Goal: Task Accomplishment & Management: Complete application form

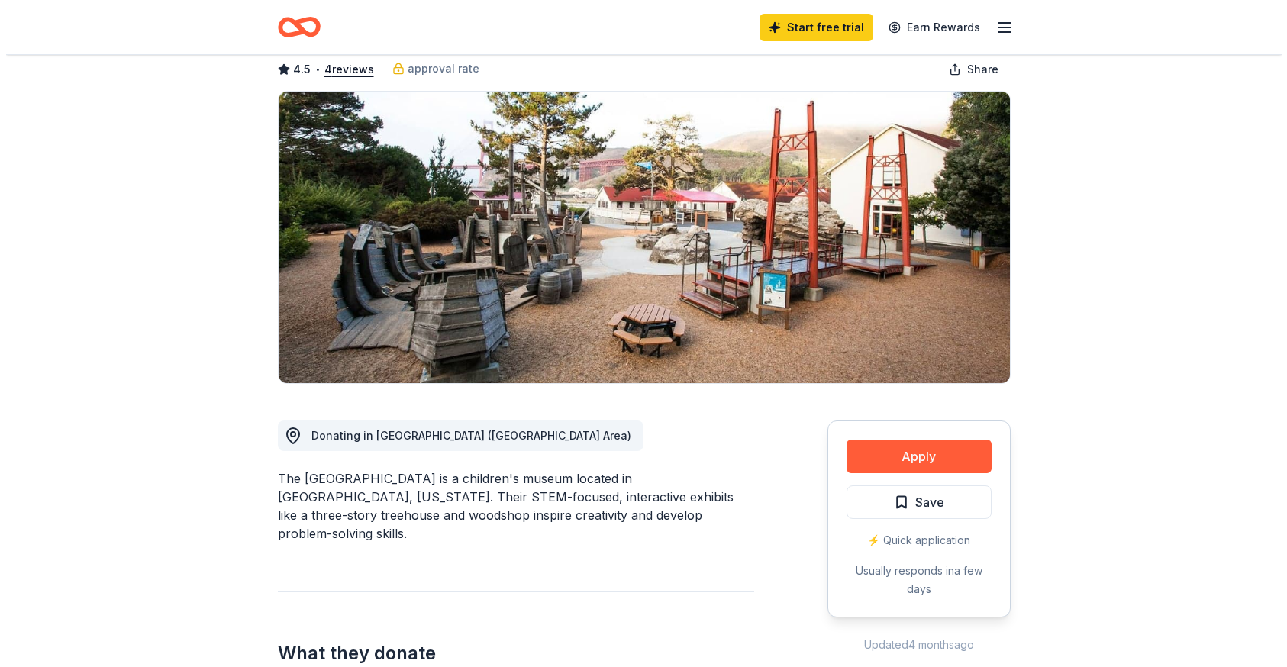
scroll to position [79, 0]
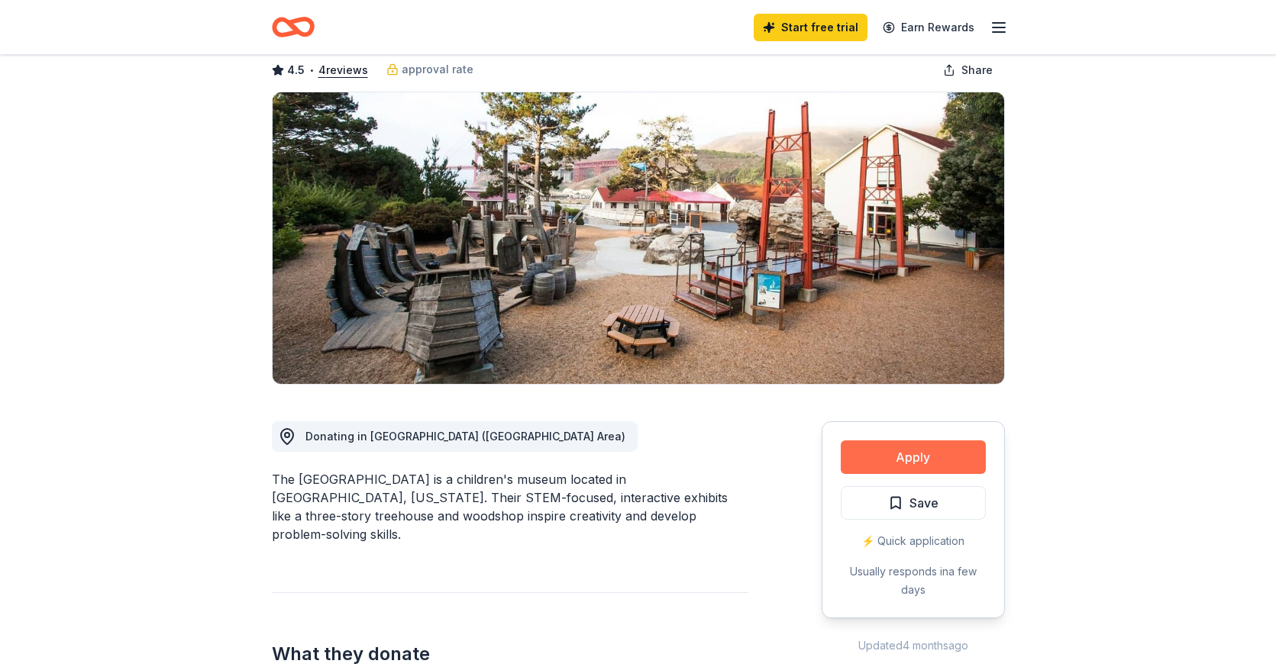
click at [906, 467] on button "Apply" at bounding box center [913, 457] width 145 height 34
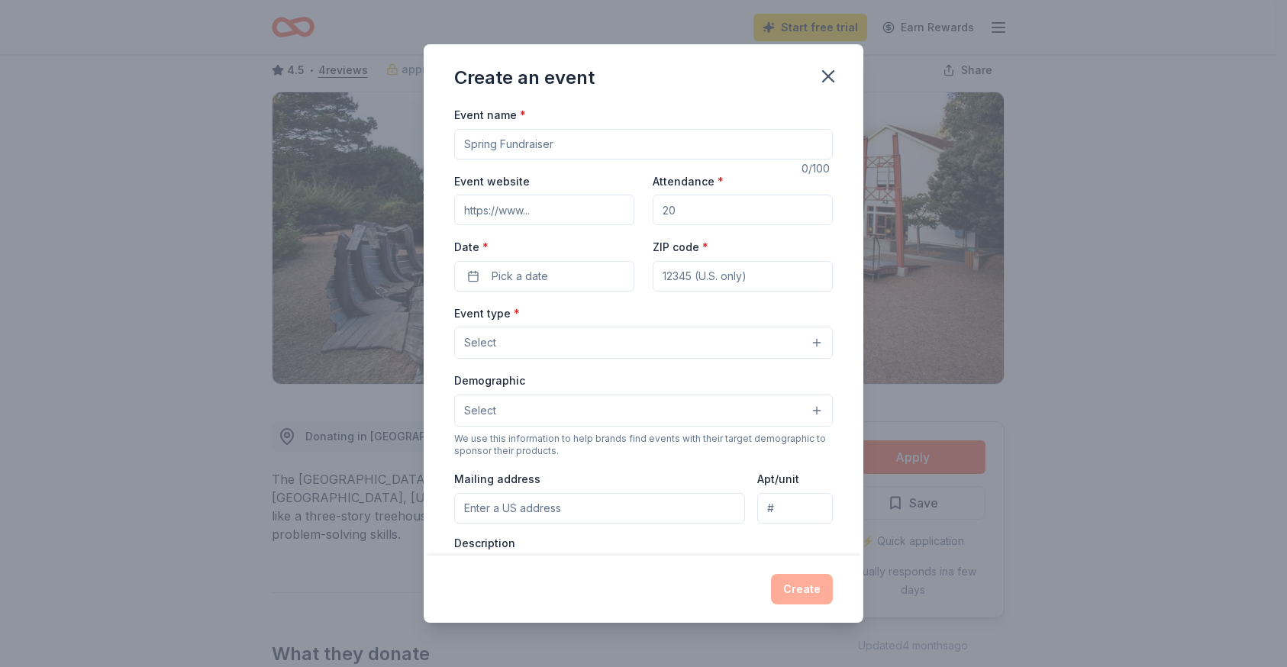
click at [537, 144] on input "Event name *" at bounding box center [643, 144] width 379 height 31
type input "Champions for Children"
click at [669, 210] on input "Attendance *" at bounding box center [743, 210] width 180 height 31
type input "200"
click at [541, 284] on span "Pick a date" at bounding box center [520, 276] width 56 height 18
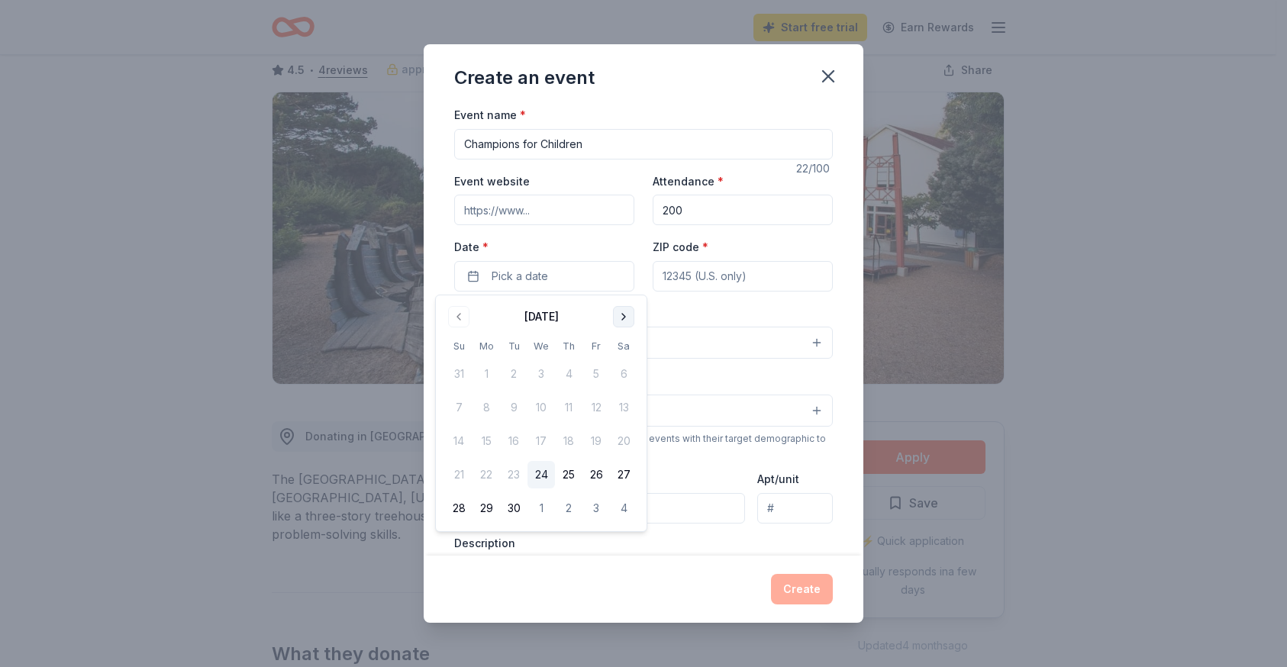
click at [624, 312] on button "Go to next month" at bounding box center [623, 316] width 21 height 21
click at [453, 314] on button "Go to previous month" at bounding box center [458, 316] width 21 height 21
click at [595, 409] on button "7" at bounding box center [595, 407] width 27 height 27
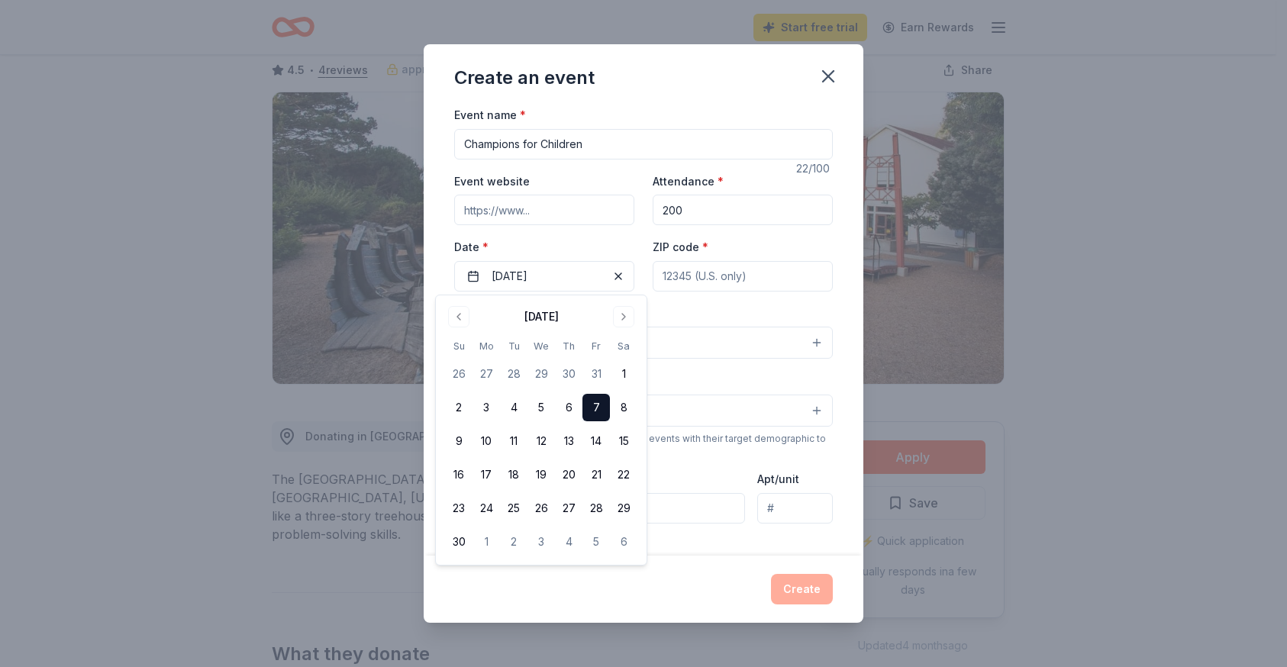
click at [691, 273] on input "ZIP code *" at bounding box center [743, 276] width 180 height 31
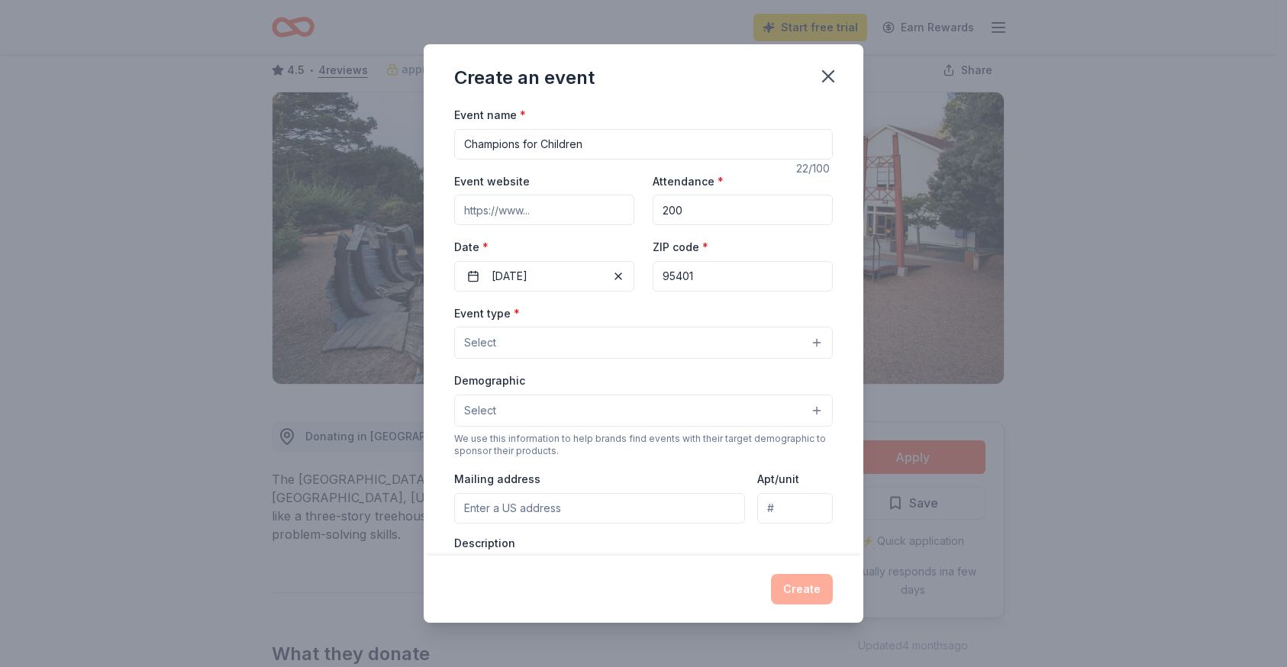
type input "95401"
click at [512, 202] on input "Event website" at bounding box center [544, 210] width 180 height 31
paste input "[URL][DOMAIN_NAME]"
type input "[URL][DOMAIN_NAME]"
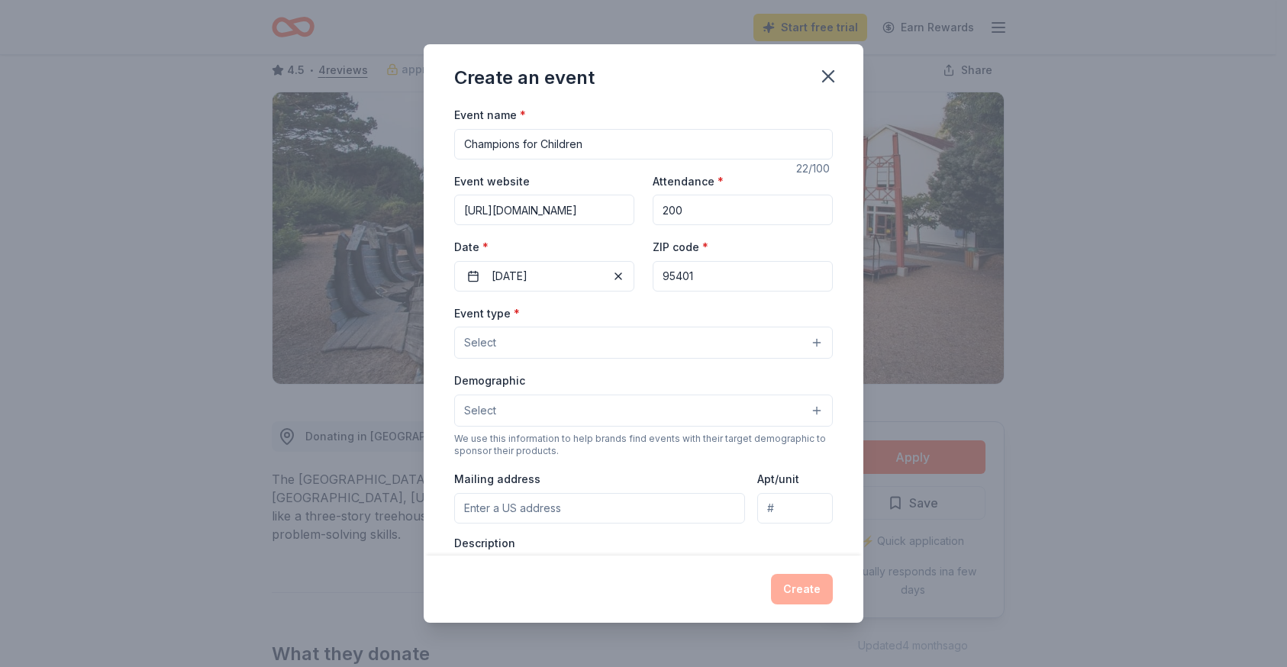
click at [554, 340] on button "Select" at bounding box center [643, 343] width 379 height 32
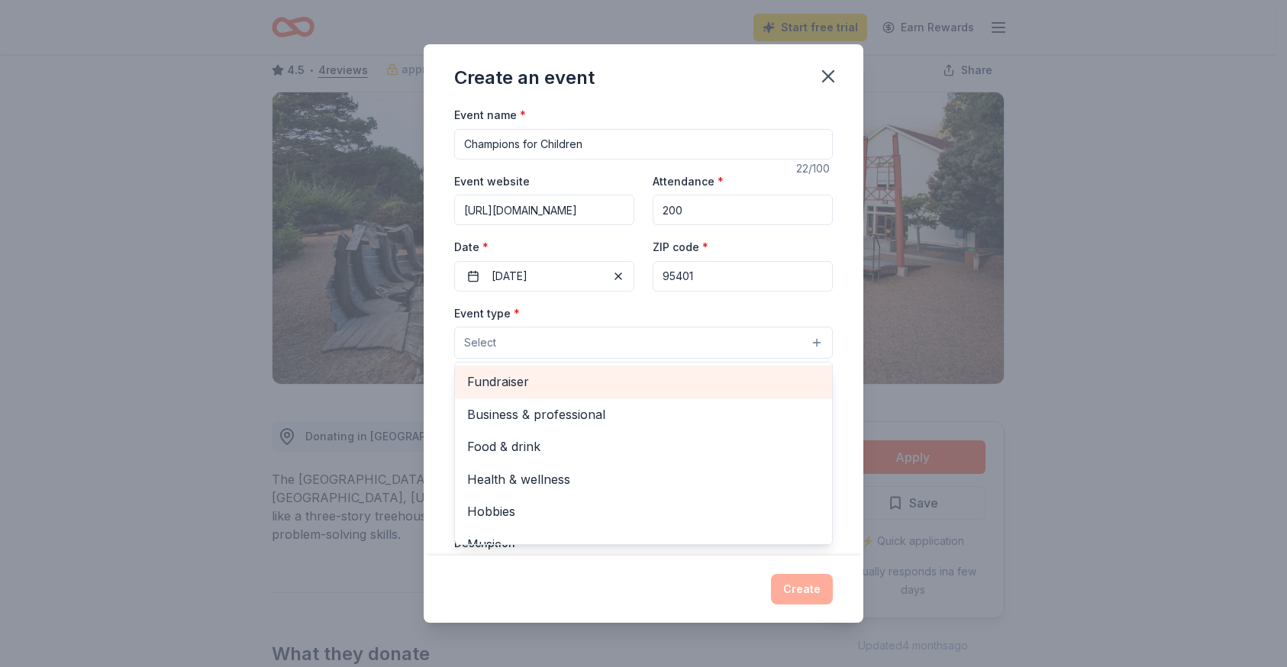
click at [537, 388] on span "Fundraiser" at bounding box center [643, 382] width 353 height 20
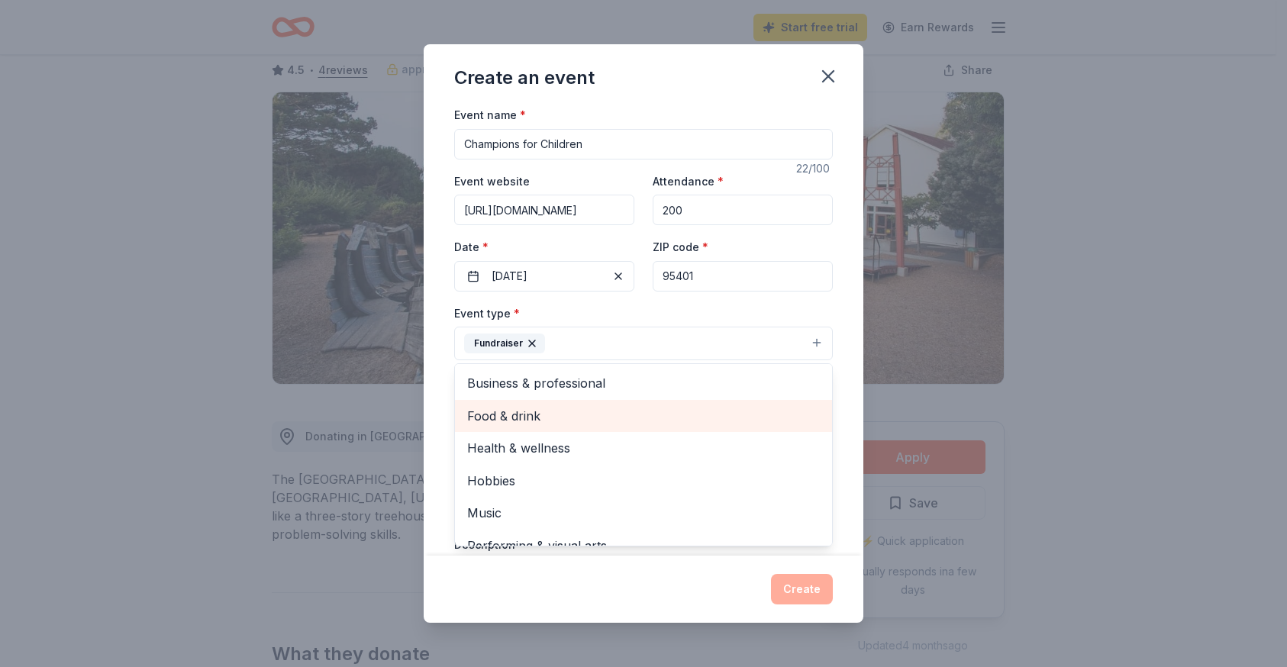
click at [549, 417] on span "Food & drink" at bounding box center [643, 416] width 353 height 20
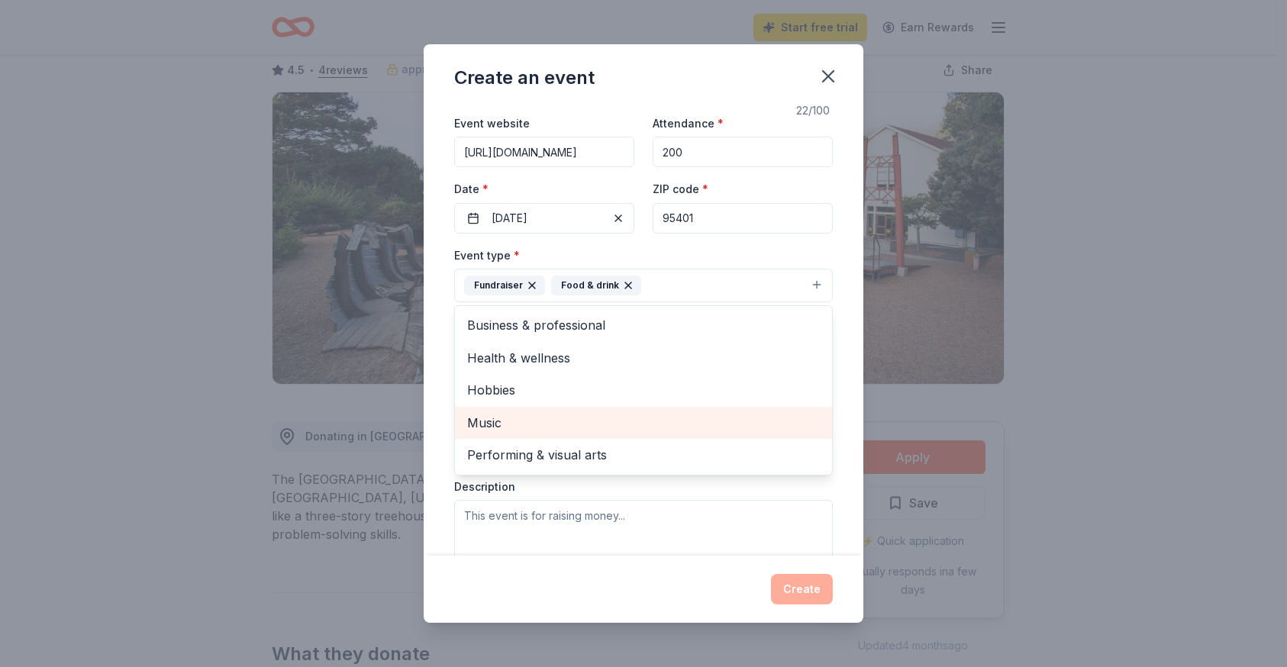
scroll to position [57, 0]
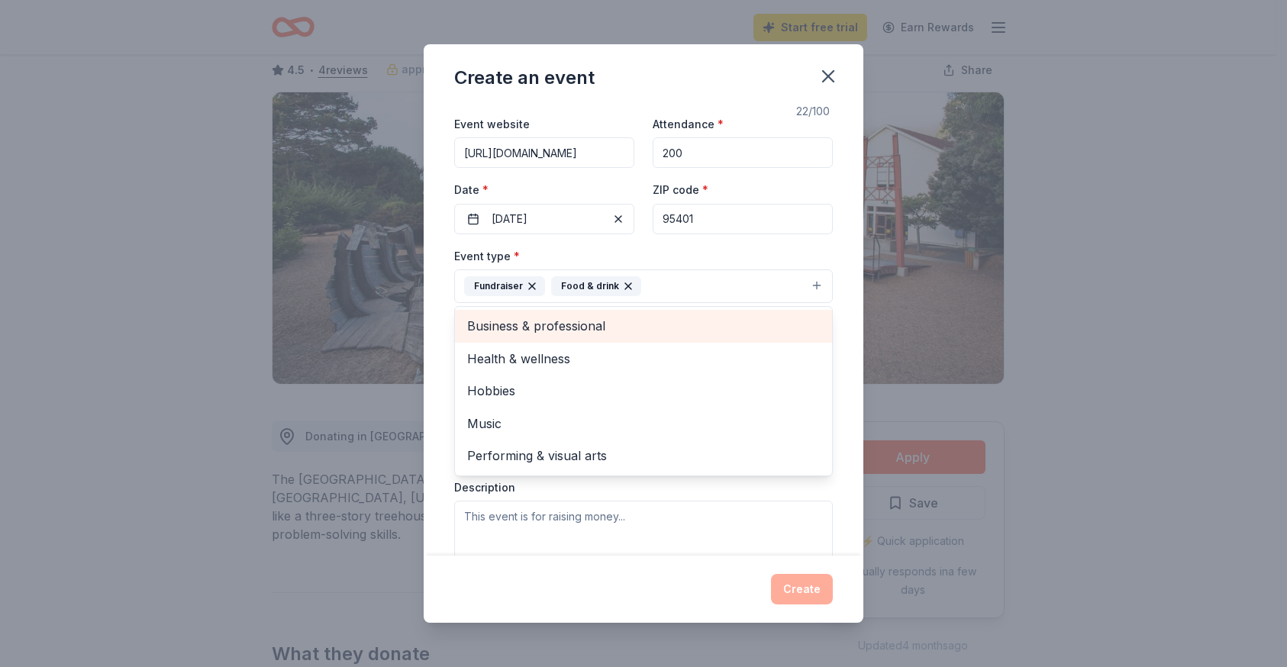
click at [576, 324] on span "Business & professional" at bounding box center [643, 326] width 353 height 20
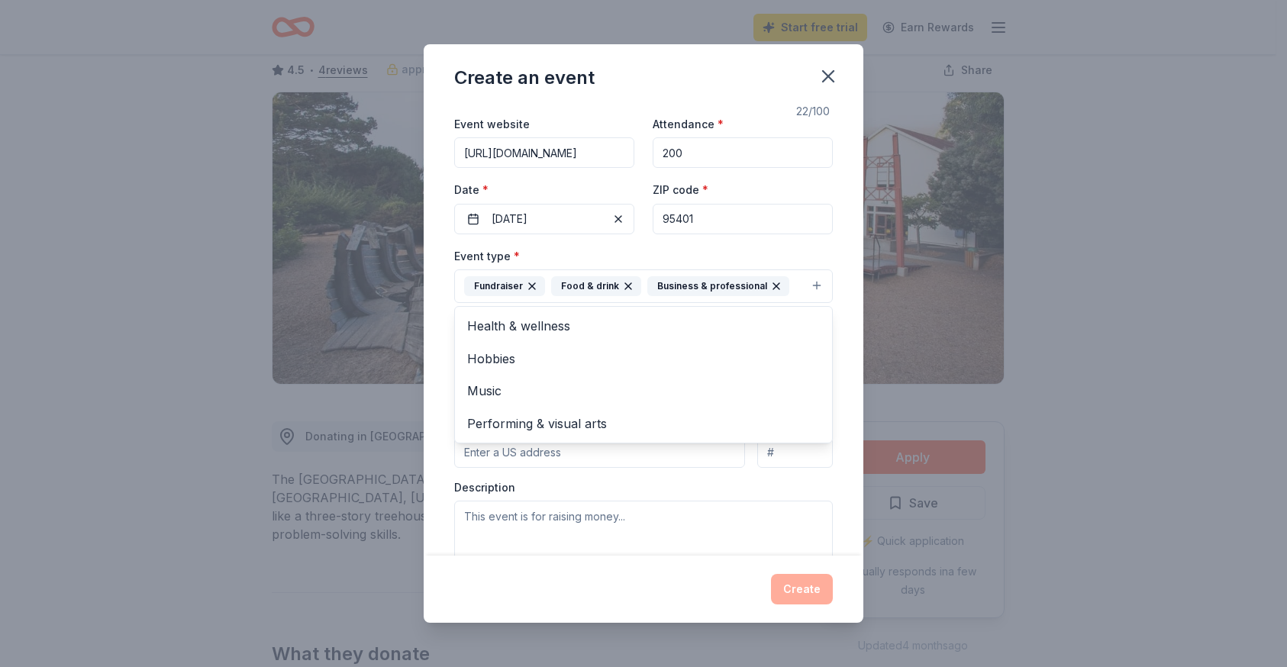
click at [481, 515] on div "Event type * Fundraiser Food & drink Business & professional Health & wellness …" at bounding box center [643, 408] width 379 height 323
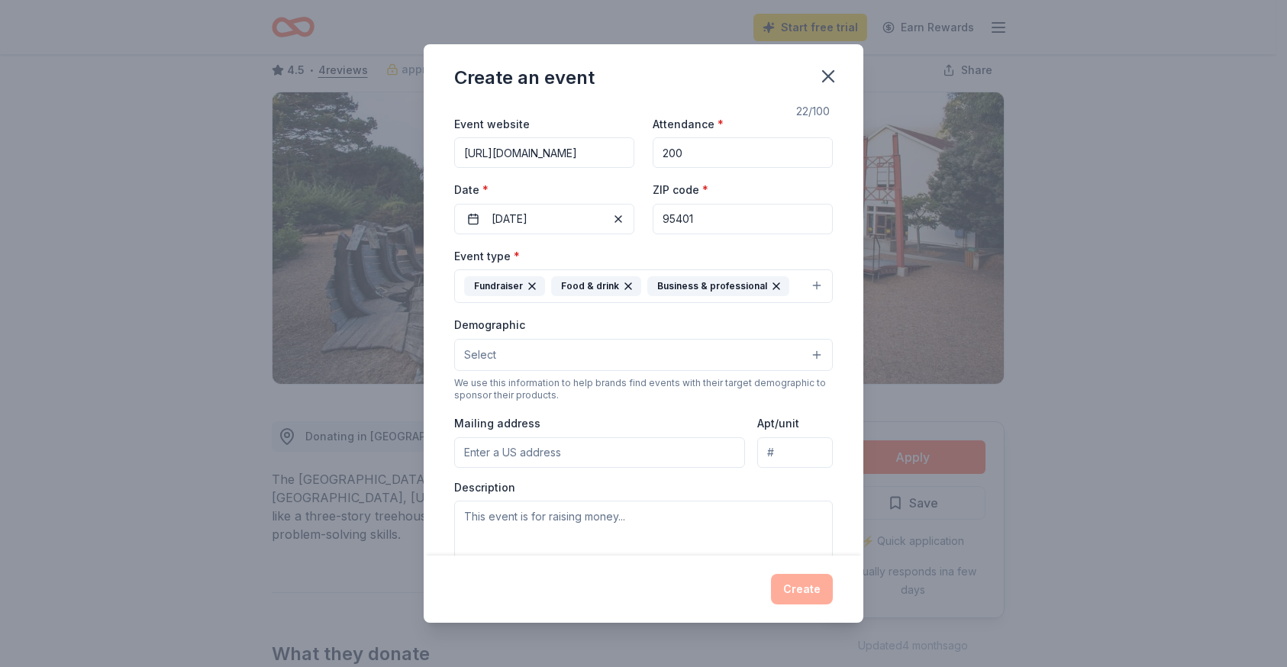
click at [495, 457] on input "Mailing address" at bounding box center [599, 452] width 291 height 31
click at [594, 451] on input "[STREET_ADDRESS]" at bounding box center [599, 452] width 291 height 31
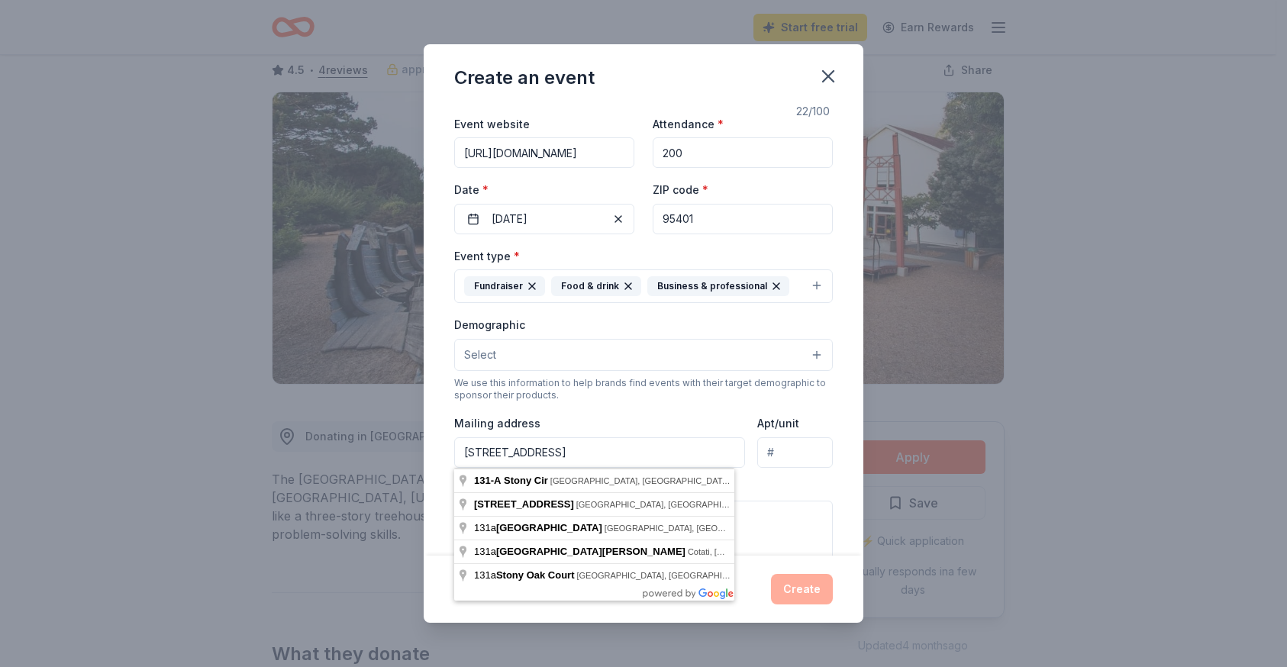
type input "[STREET_ADDRESS]"
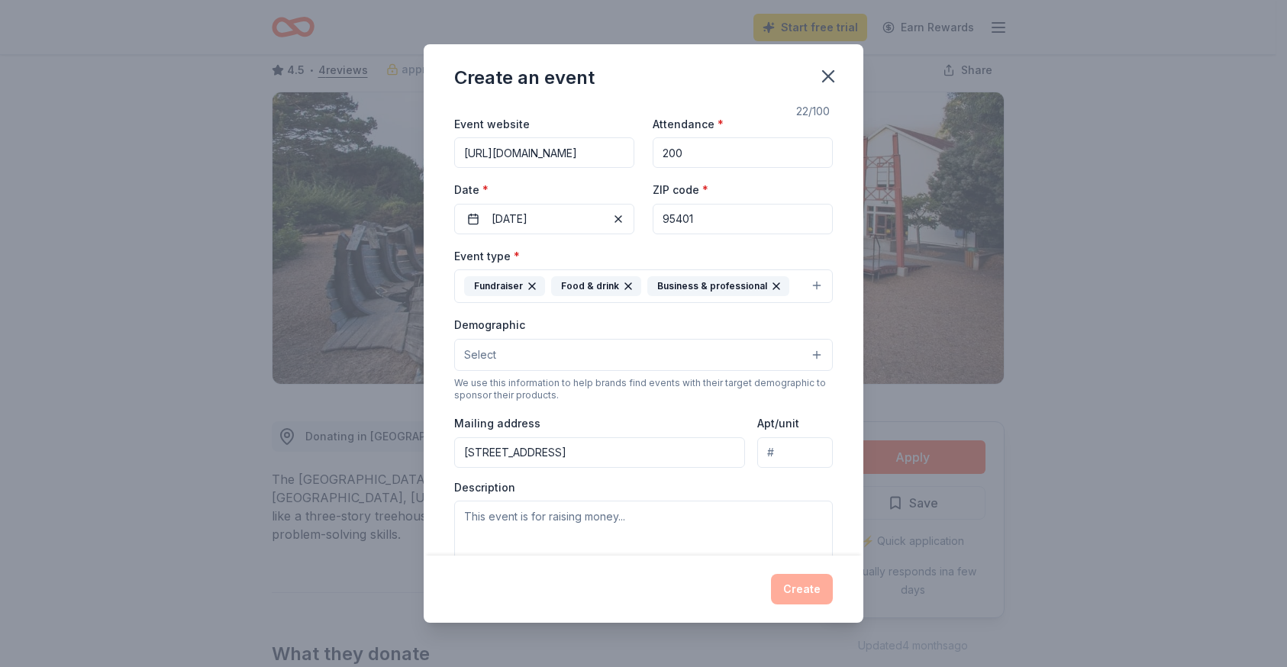
click at [776, 450] on input "Apt/unit" at bounding box center [795, 452] width 76 height 31
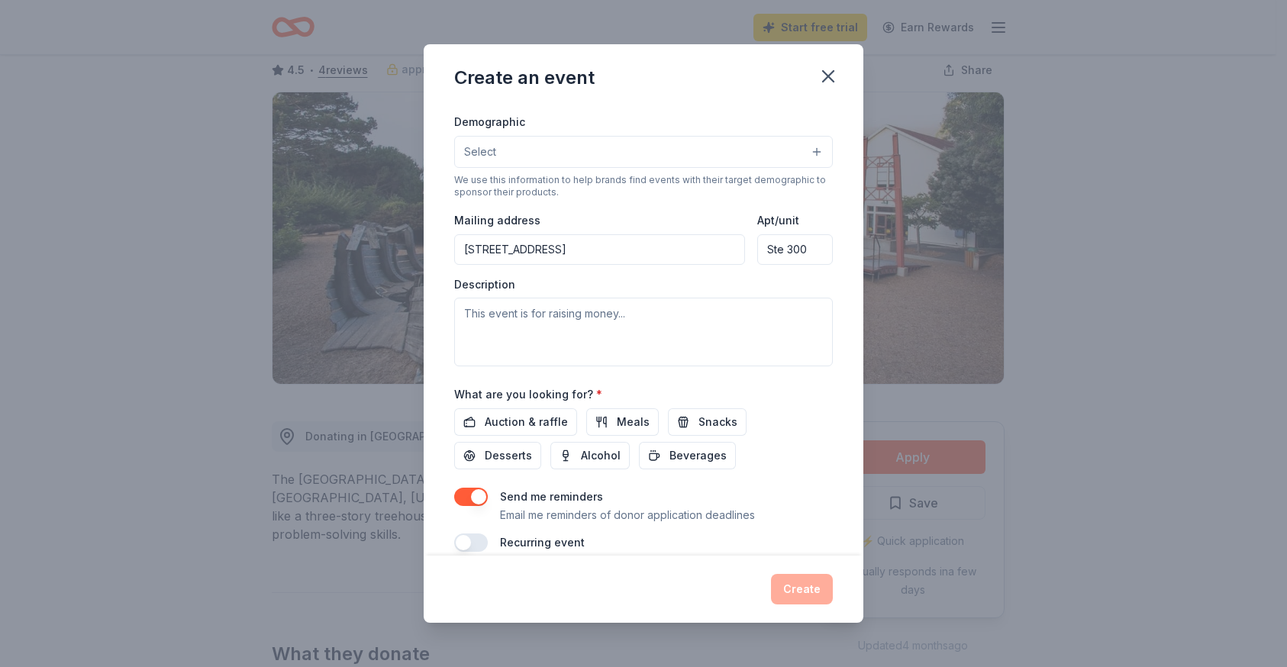
scroll to position [272, 0]
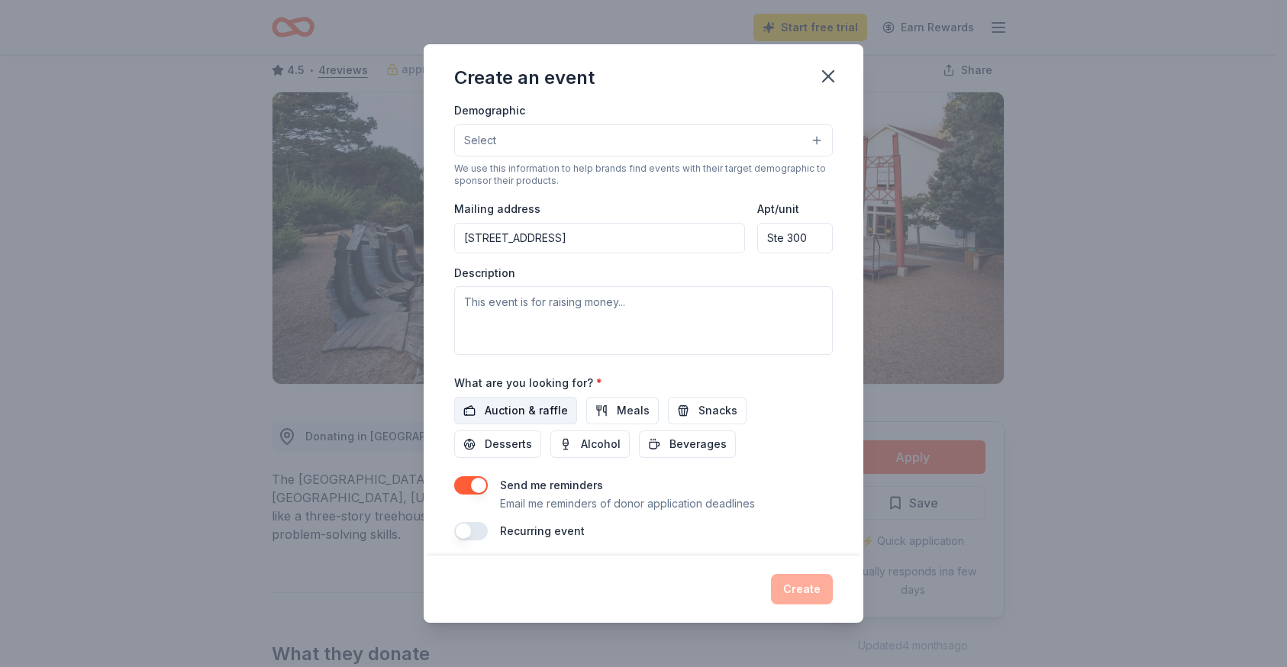
type input "Ste 300"
click at [539, 405] on span "Auction & raffle" at bounding box center [526, 411] width 83 height 18
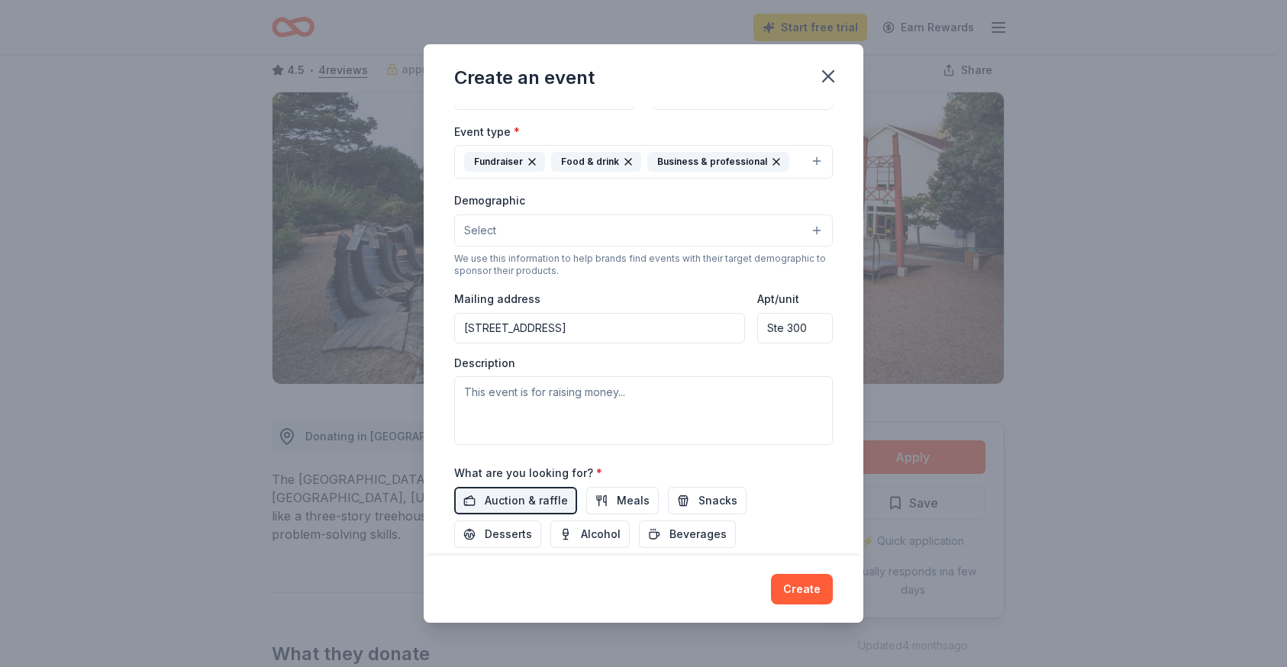
scroll to position [181, 0]
click at [489, 396] on textarea at bounding box center [643, 411] width 379 height 69
paste textarea "The Champions for Children Recognition & Benefit Luncheon is happening [DATE] a…"
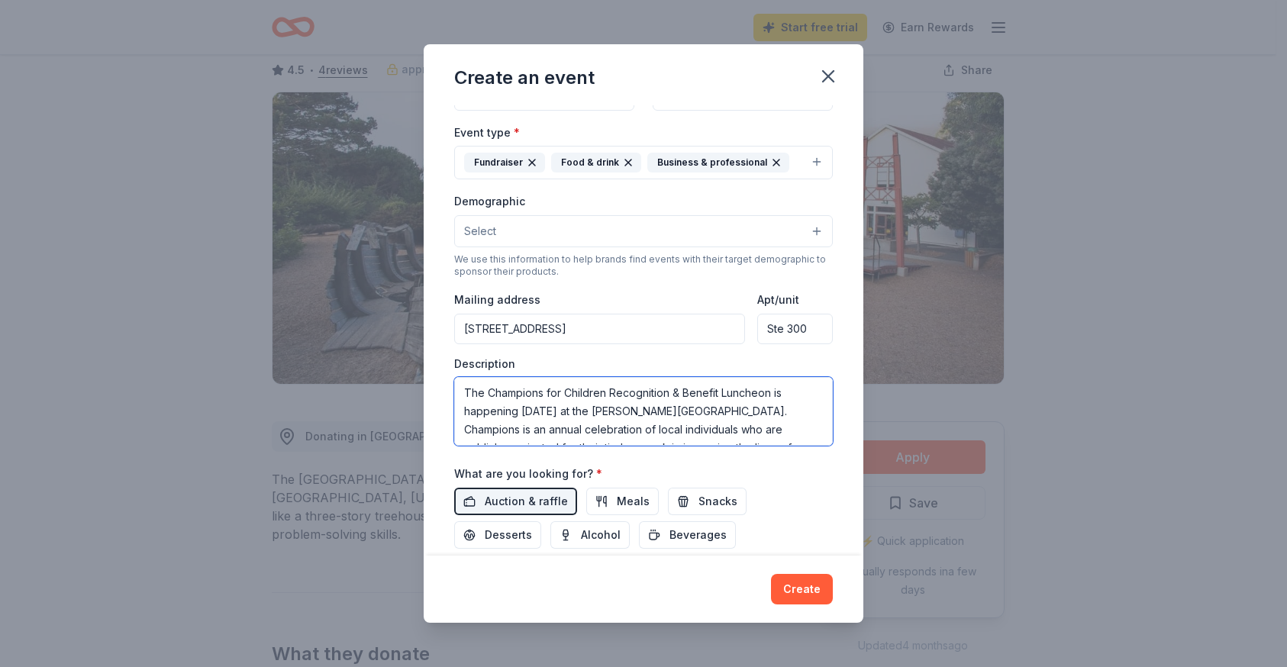
scroll to position [198, 0]
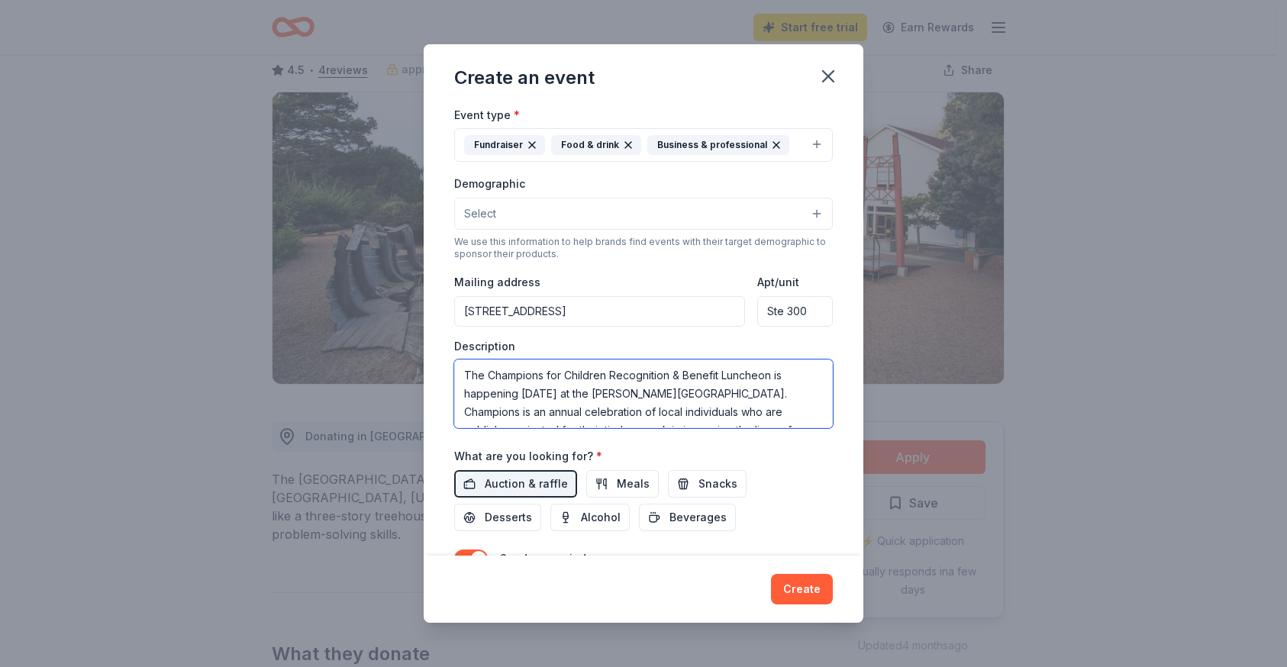
type textarea "The Champions for Children Recognition & Benefit Luncheon is happening [DATE] a…"
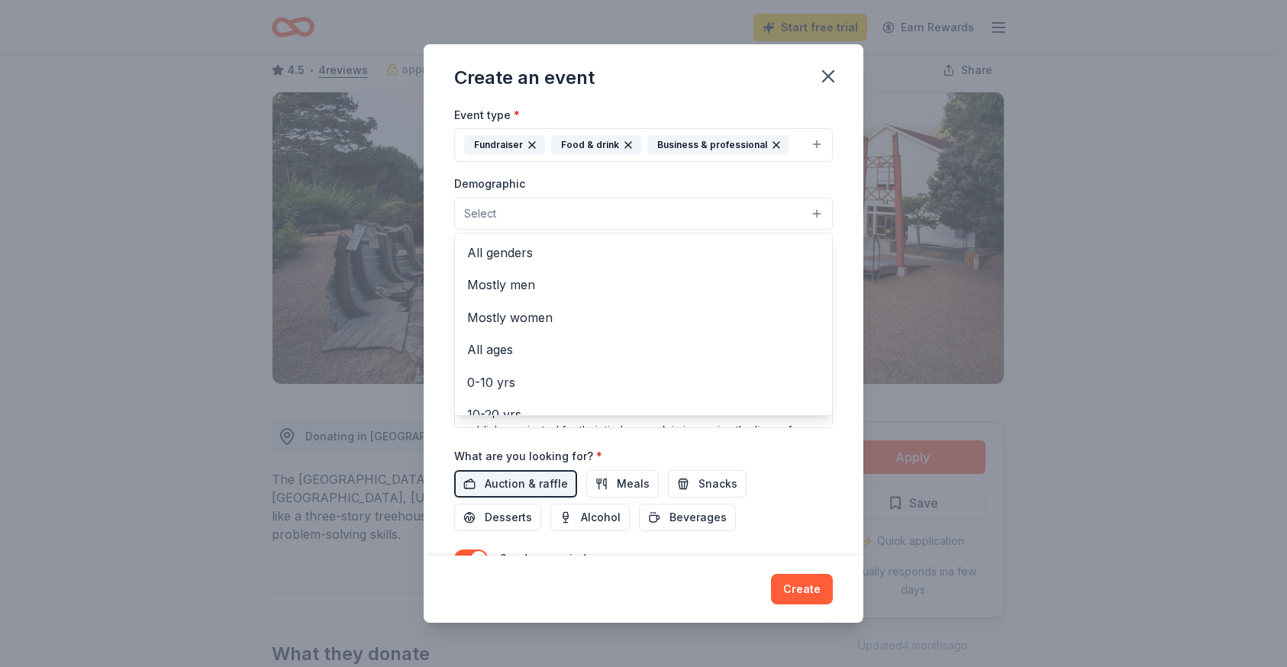
click at [514, 208] on button "Select" at bounding box center [643, 214] width 379 height 32
click at [531, 257] on span "All genders" at bounding box center [643, 253] width 353 height 20
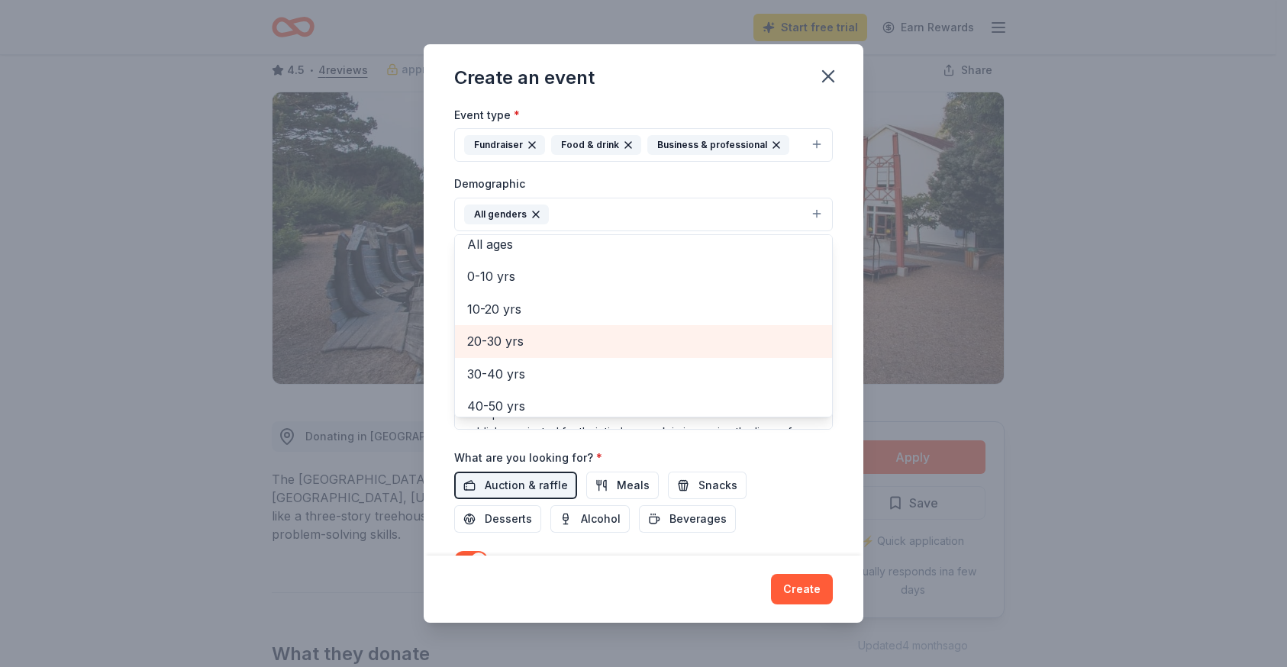
scroll to position [74, 0]
click at [503, 335] on span "20-30 yrs" at bounding box center [643, 342] width 353 height 20
click at [493, 345] on span "30-40 yrs" at bounding box center [643, 342] width 353 height 20
click at [493, 345] on span "40-50 yrs" at bounding box center [643, 342] width 353 height 20
click at [490, 352] on span "50-60 yrs" at bounding box center [643, 342] width 353 height 20
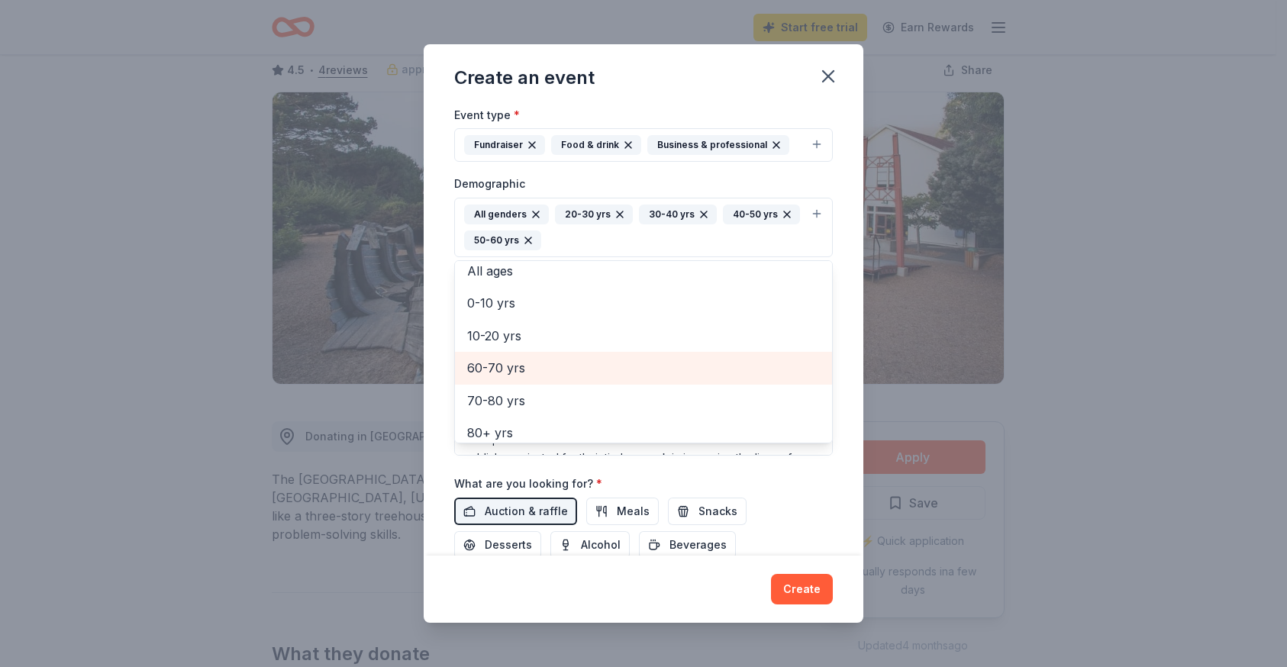
click at [486, 364] on span "60-70 yrs" at bounding box center [643, 368] width 353 height 20
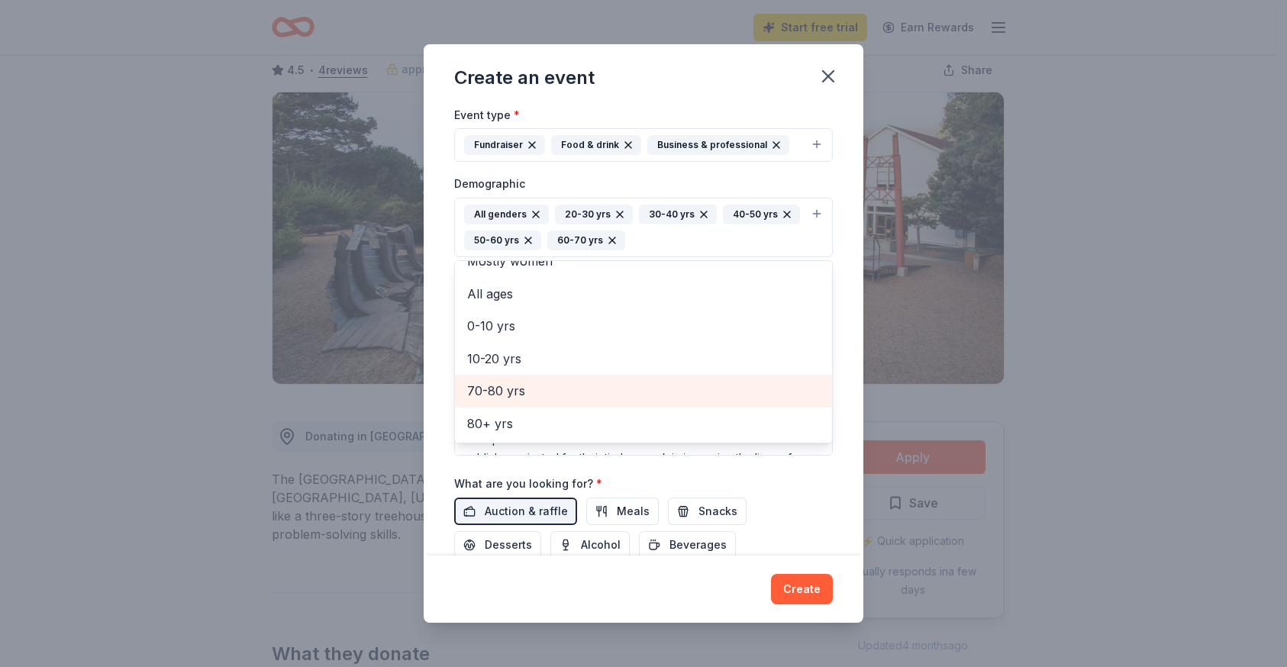
click at [504, 392] on span "70-80 yrs" at bounding box center [643, 391] width 353 height 20
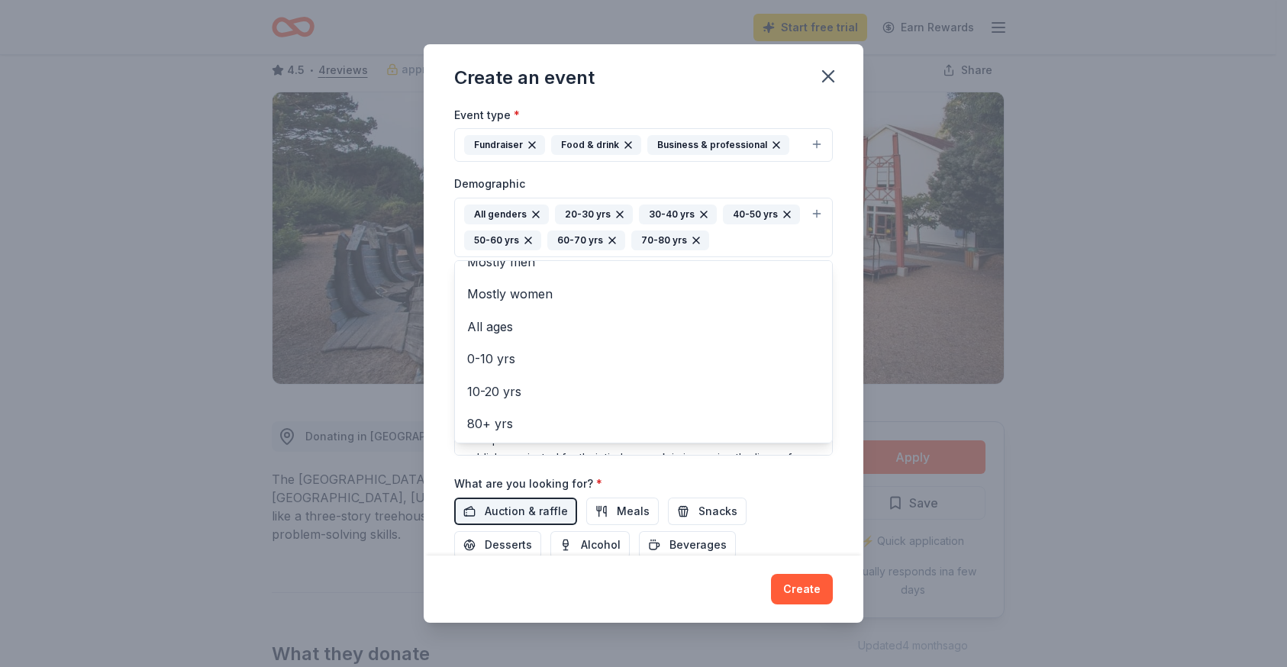
click at [437, 472] on div "Event name * Champions for Children 22 /100 Event website [URL][DOMAIN_NAME] At…" at bounding box center [644, 330] width 440 height 450
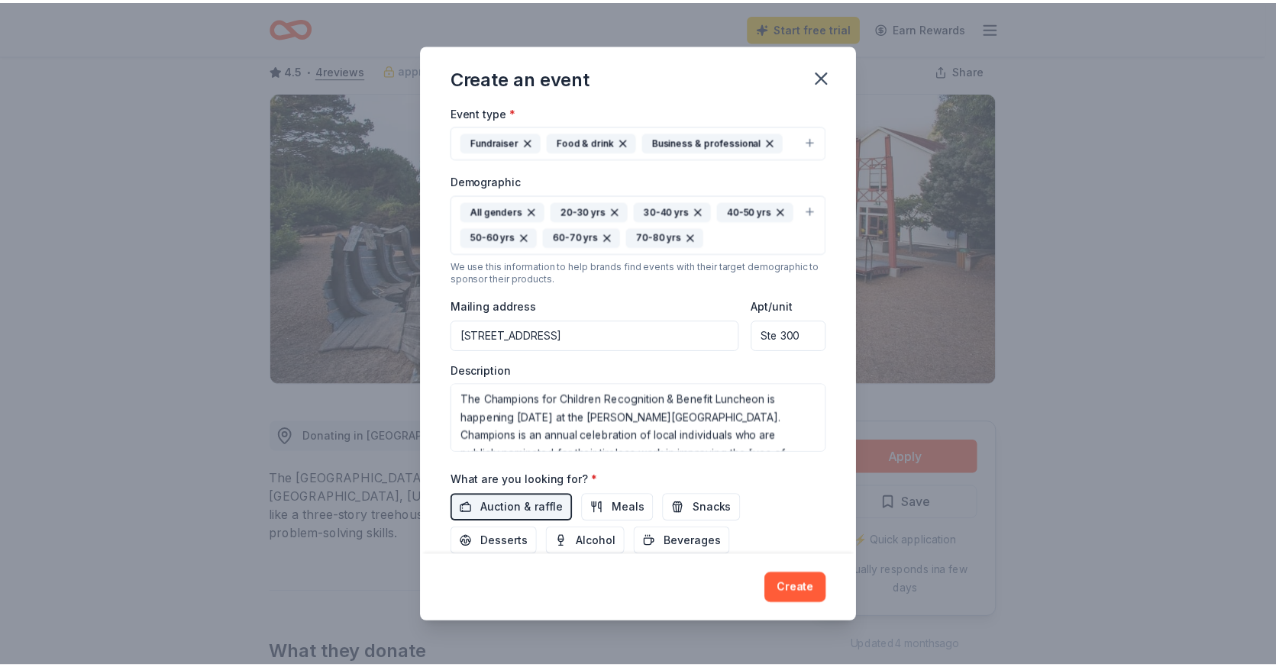
scroll to position [308, 0]
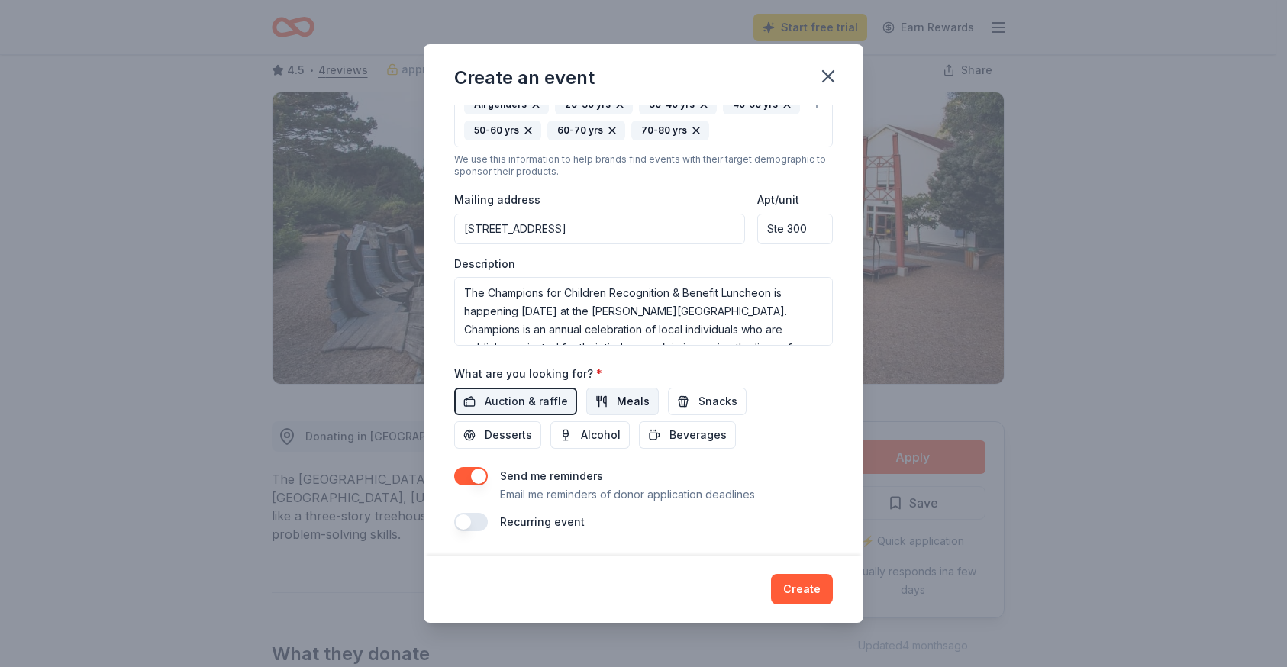
click at [617, 397] on span "Meals" at bounding box center [633, 401] width 33 height 18
click at [789, 590] on button "Create" at bounding box center [802, 589] width 62 height 31
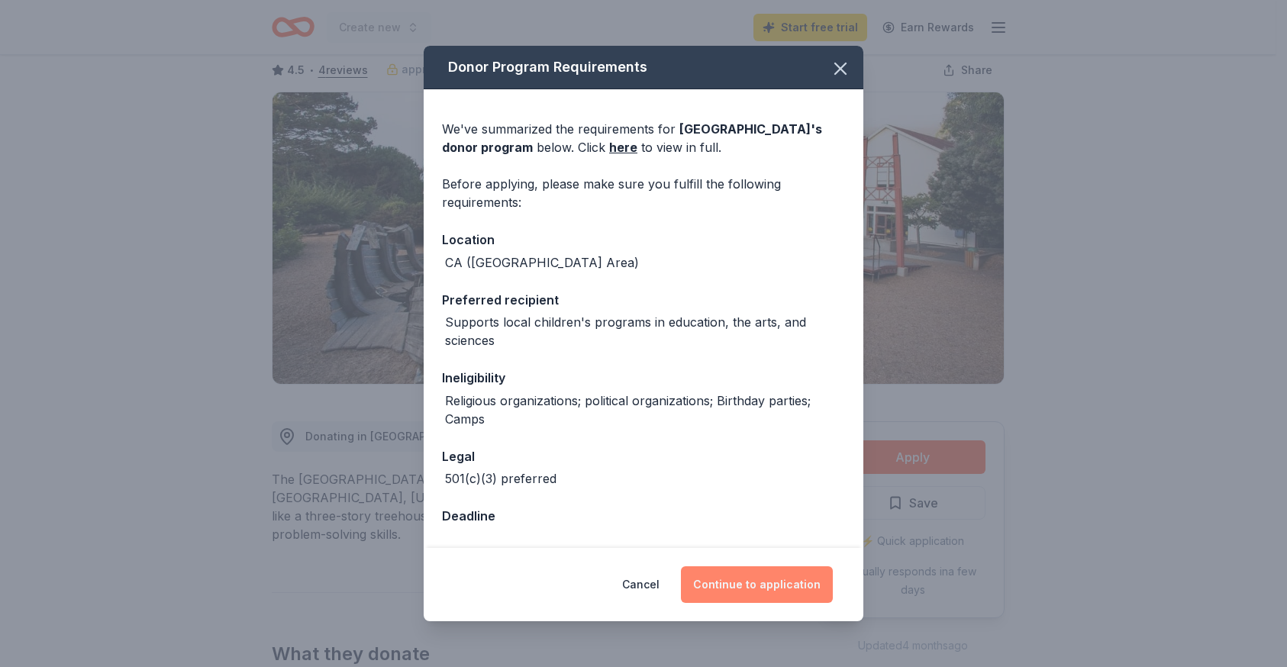
click at [763, 589] on button "Continue to application" at bounding box center [757, 584] width 152 height 37
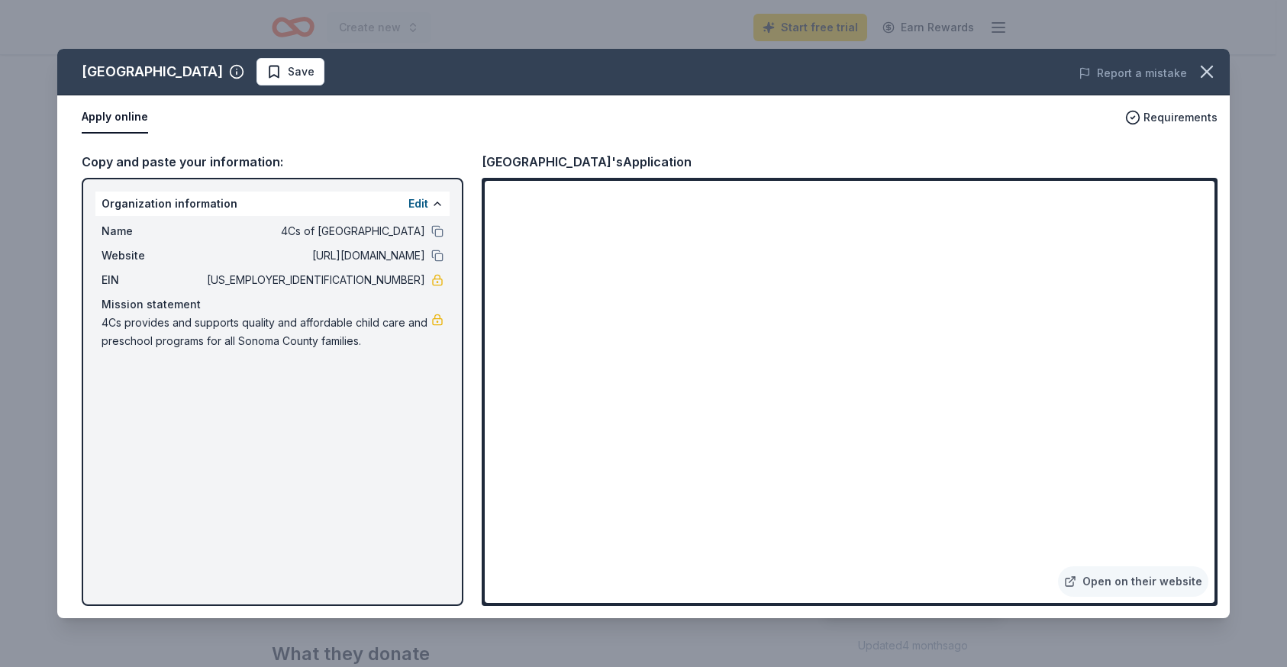
click at [354, 76] on div "Bay Area Discovery Museum Save Report a mistake Apply online Requirements Copy …" at bounding box center [643, 333] width 1173 height 569
click at [833, 349] on div "Bay Area Discovery Museum Save Report a mistake Apply online Requirements Copy …" at bounding box center [643, 333] width 1173 height 569
drag, startPoint x: 1207, startPoint y: 248, endPoint x: 1205, endPoint y: 363, distance: 115.3
click at [1205, 363] on div "Bay Area Discovery Museum Save Report a mistake Apply online Requirements Copy …" at bounding box center [643, 333] width 1173 height 569
click at [1207, 230] on div "Bay Area Discovery Museum Save Report a mistake Apply online Requirements Copy …" at bounding box center [643, 333] width 1173 height 569
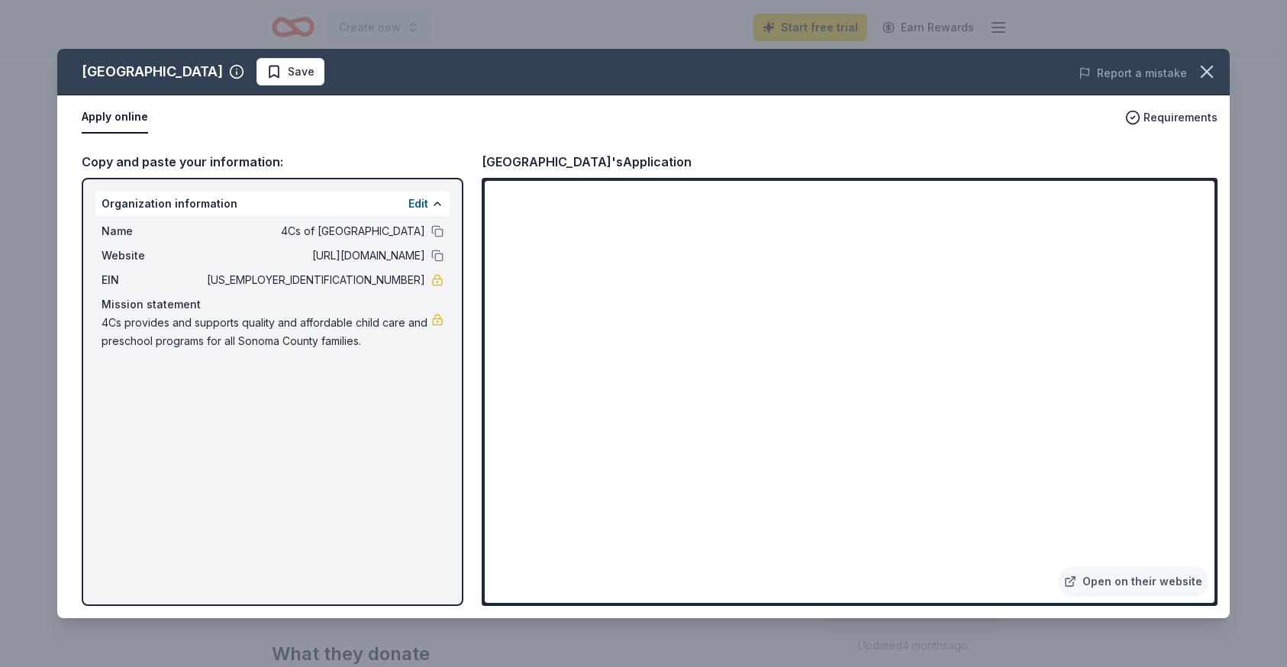
drag, startPoint x: 1208, startPoint y: 216, endPoint x: 1221, endPoint y: 479, distance: 263.7
click at [1221, 479] on div "Bay Area Discovery Museum Save Report a mistake Apply online Requirements Copy …" at bounding box center [643, 333] width 1173 height 569
click at [285, 454] on div "Bay Area Discovery Museum Save Report a mistake Apply online Requirements Copy …" at bounding box center [643, 333] width 1173 height 569
click at [250, 339] on div "Bay Area Discovery Museum Save Report a mistake Apply online Requirements Copy …" at bounding box center [643, 333] width 1173 height 569
click at [1189, 191] on div "Bay Area Discovery Museum Save Report a mistake Apply online Requirements Copy …" at bounding box center [643, 333] width 1173 height 569
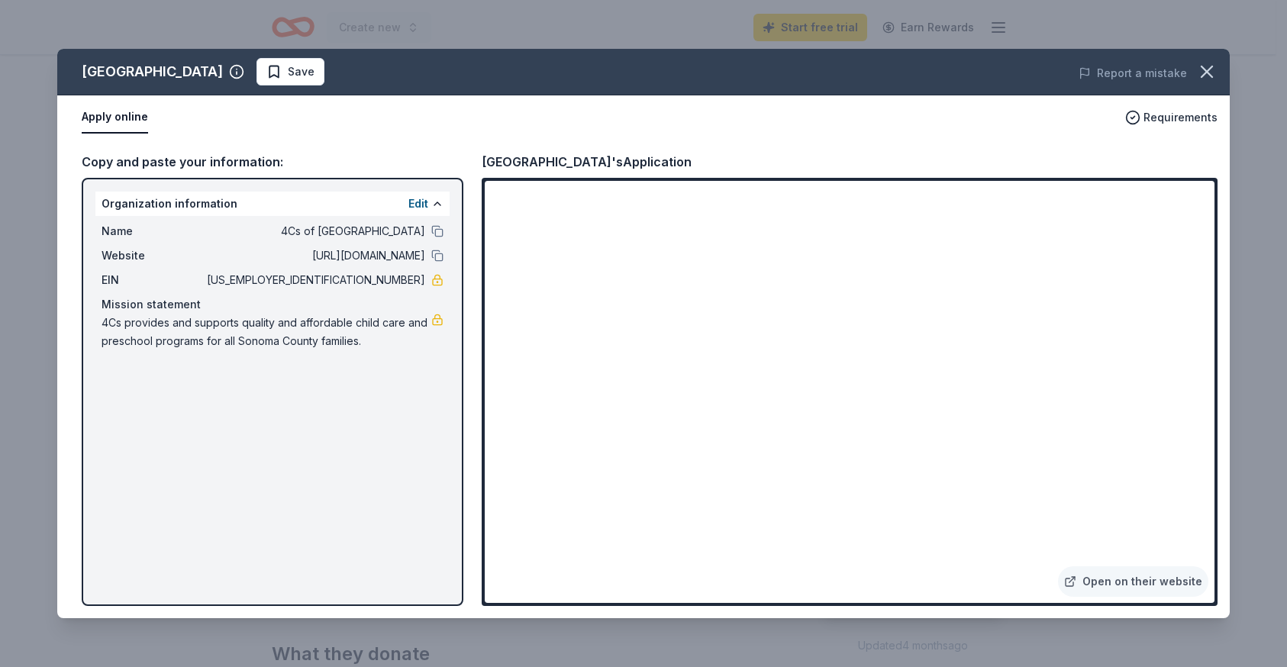
click at [821, 481] on div "Bay Area Discovery Museum Save Report a mistake Apply online Requirements Copy …" at bounding box center [643, 333] width 1173 height 569
click at [385, 407] on div "Bay Area Discovery Museum Save Report a mistake Apply online Requirements Copy …" at bounding box center [643, 333] width 1173 height 569
click at [1189, 189] on div "Bay Area Discovery Museum Save Report a mistake Apply online Requirements Copy …" at bounding box center [643, 333] width 1173 height 569
drag, startPoint x: 1211, startPoint y: 226, endPoint x: 1266, endPoint y: 615, distance: 393.3
click at [1266, 615] on div "Bay Area Discovery Museum Save Report a mistake Apply online Requirements Copy …" at bounding box center [643, 333] width 1287 height 667
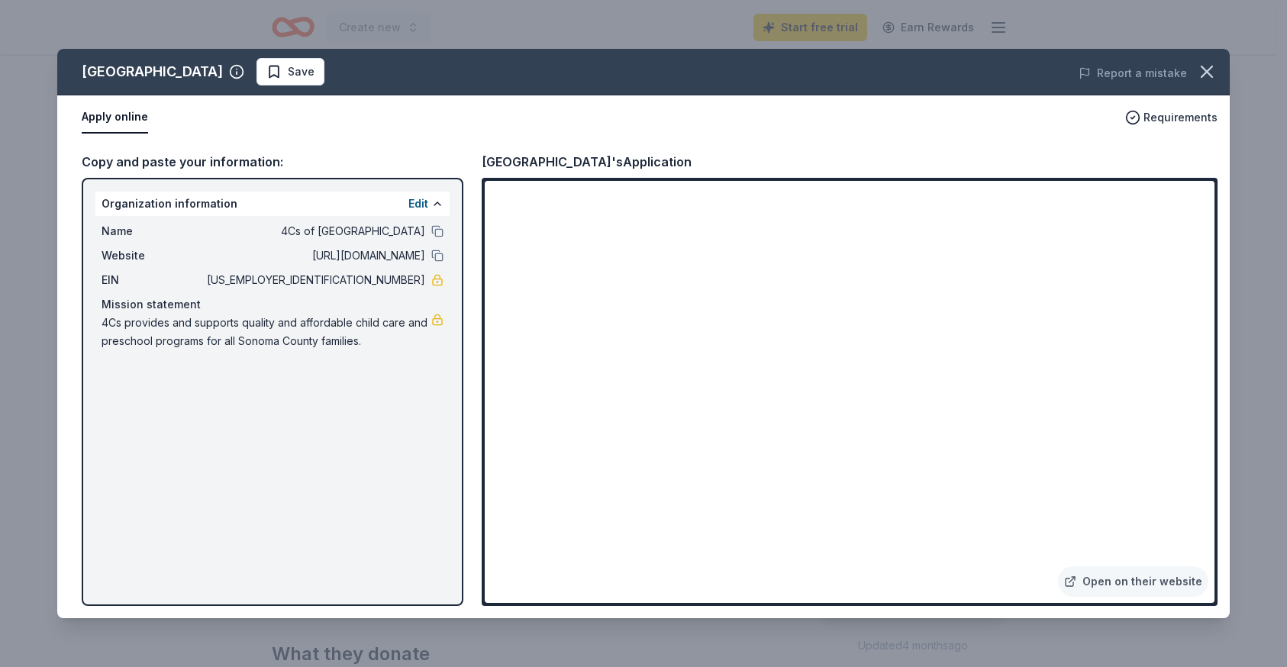
click at [1266, 615] on div "Bay Area Discovery Museum Save Report a mistake Apply online Requirements Copy …" at bounding box center [643, 333] width 1287 height 667
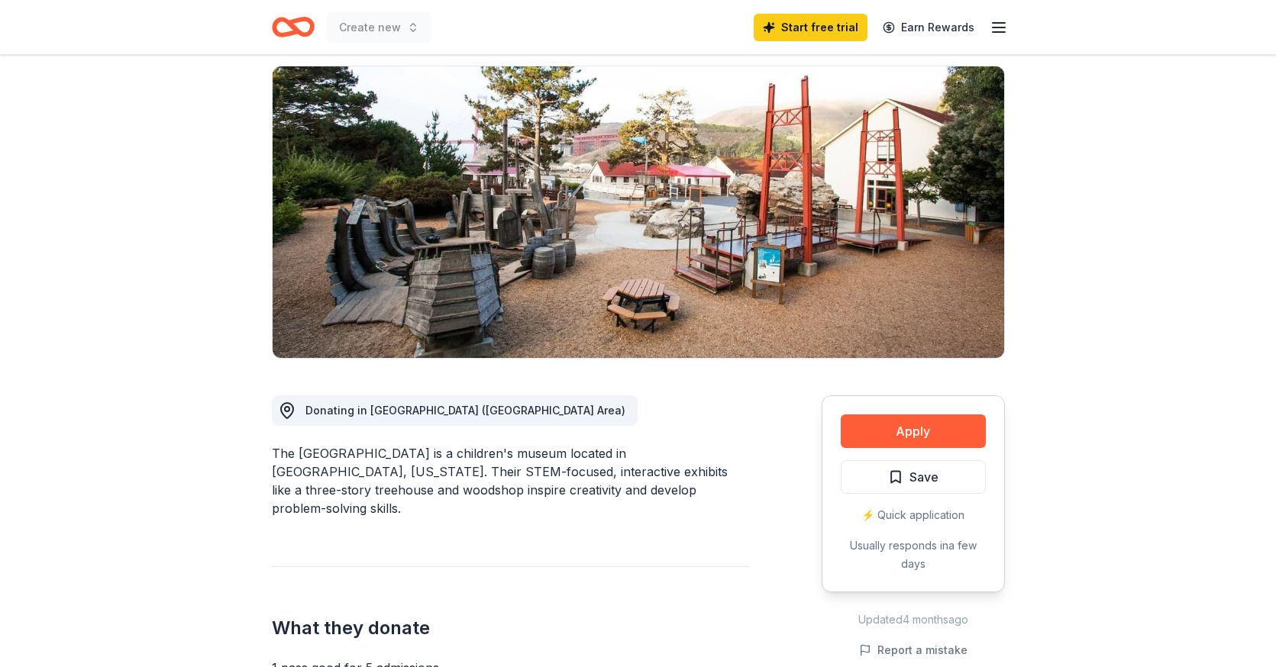
scroll to position [105, 0]
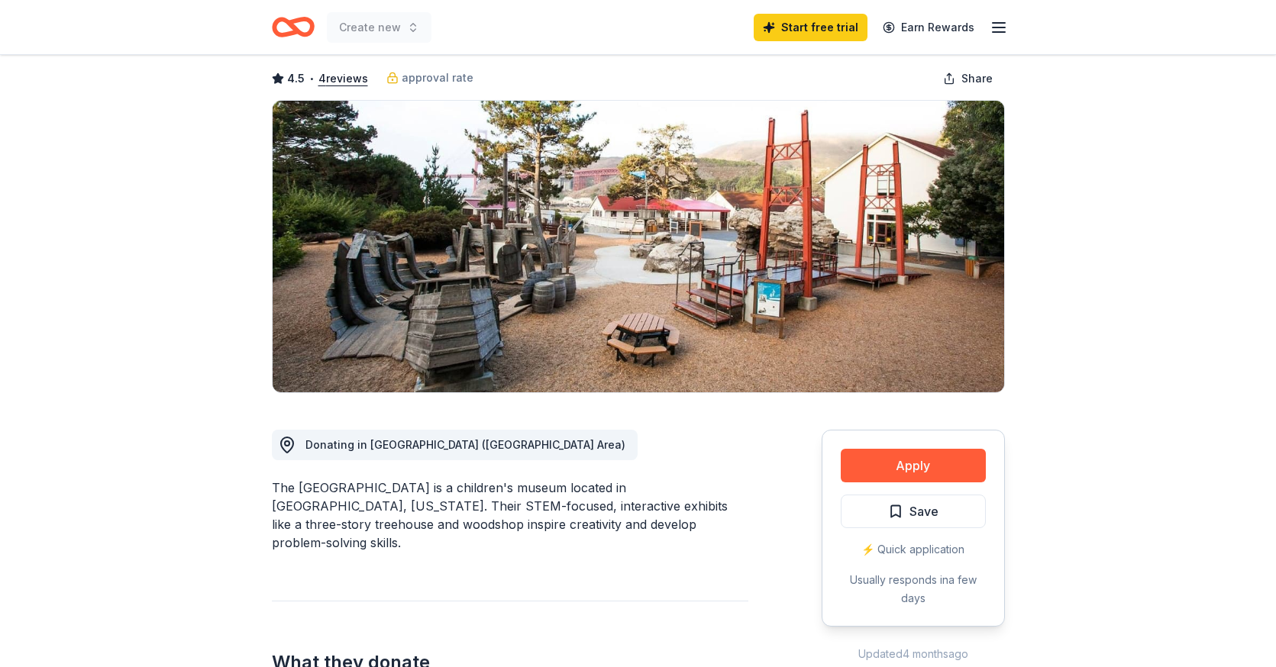
scroll to position [70, 0]
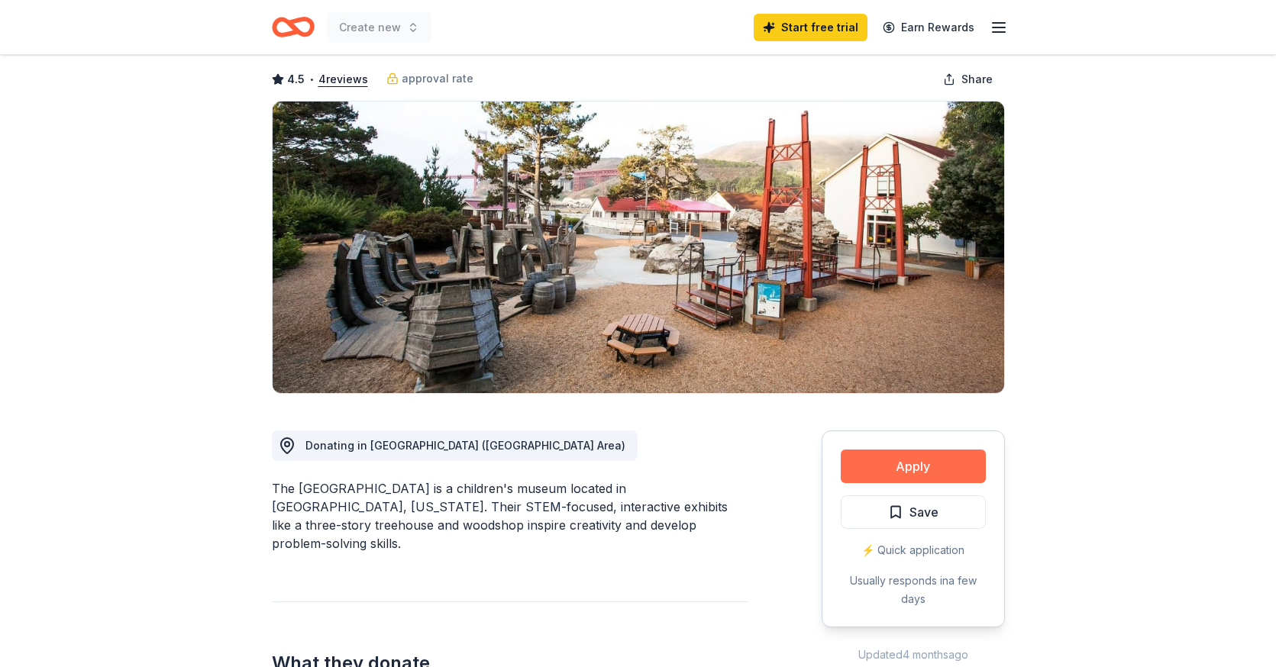
click at [873, 476] on button "Apply" at bounding box center [913, 467] width 145 height 34
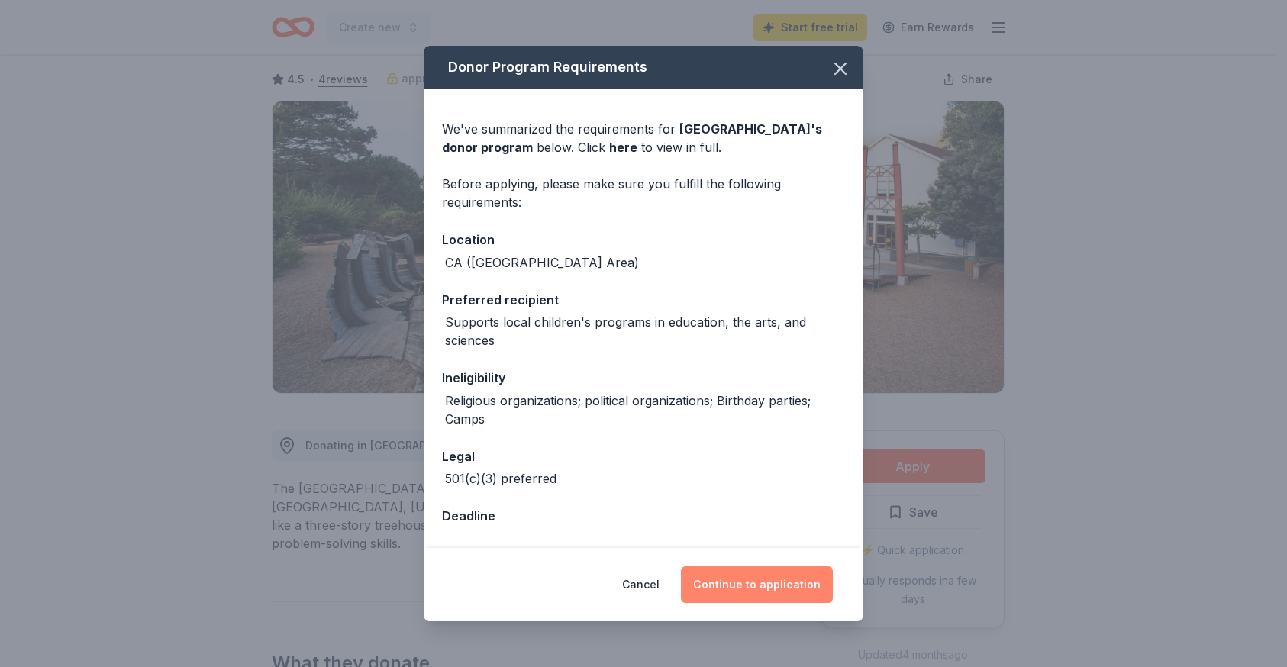
click at [766, 578] on button "Continue to application" at bounding box center [757, 584] width 152 height 37
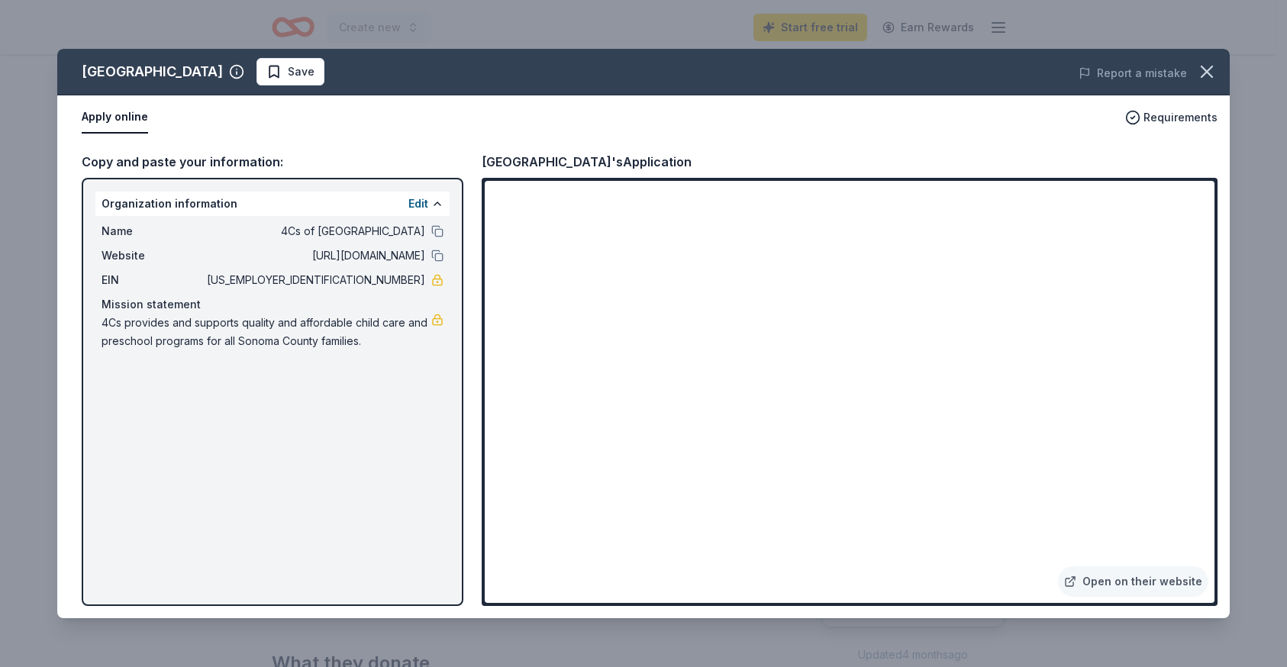
click at [418, 204] on div "Bay Area Discovery Museum Save Report a mistake Apply online Requirements Copy …" at bounding box center [643, 333] width 1173 height 569
click at [88, 124] on div "Bay Area Discovery Museum Save Report a mistake Apply online Requirements Copy …" at bounding box center [643, 333] width 1173 height 569
click at [1167, 583] on div "Bay Area Discovery Museum Save Report a mistake Apply online Requirements Copy …" at bounding box center [643, 333] width 1173 height 569
click at [1078, 579] on div "Bay Area Discovery Museum Save Report a mistake Apply online Requirements Copy …" at bounding box center [643, 333] width 1173 height 569
click at [1202, 72] on icon "button" at bounding box center [1206, 71] width 21 height 21
